Goal: Transaction & Acquisition: Purchase product/service

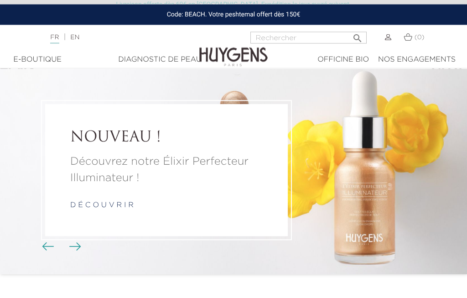
scroll to position [2, 0]
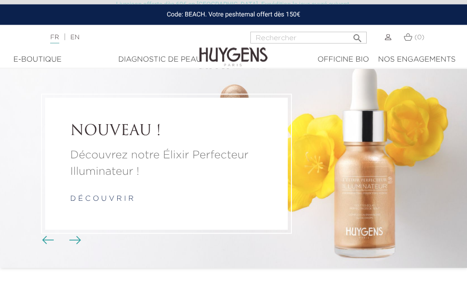
click at [110, 203] on link "d é c o u v r i r" at bounding box center [101, 199] width 63 height 7
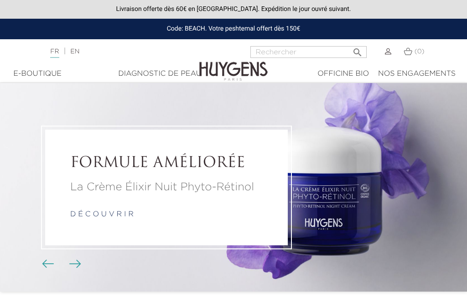
click at [267, 52] on img at bounding box center [233, 64] width 68 height 35
click at [268, 50] on input "Rechercher" at bounding box center [308, 52] width 116 height 12
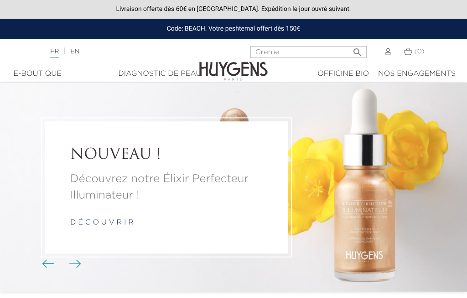
type input "Creme"
click at [353, 52] on icon "" at bounding box center [357, 49] width 11 height 11
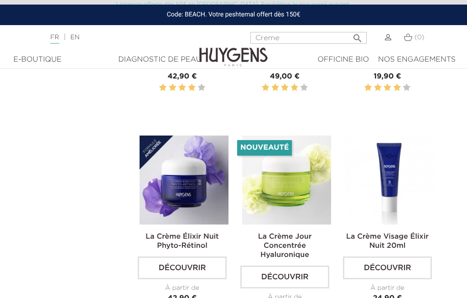
scroll to position [221, 0]
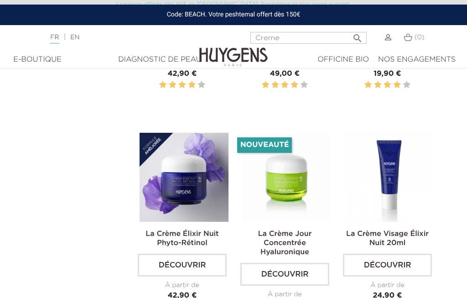
click at [289, 272] on link "Découvrir" at bounding box center [284, 274] width 89 height 23
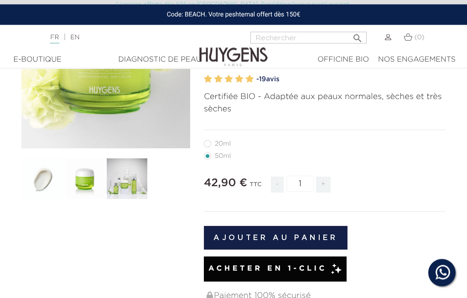
scroll to position [139, 0]
